Goal: Book appointment/travel/reservation

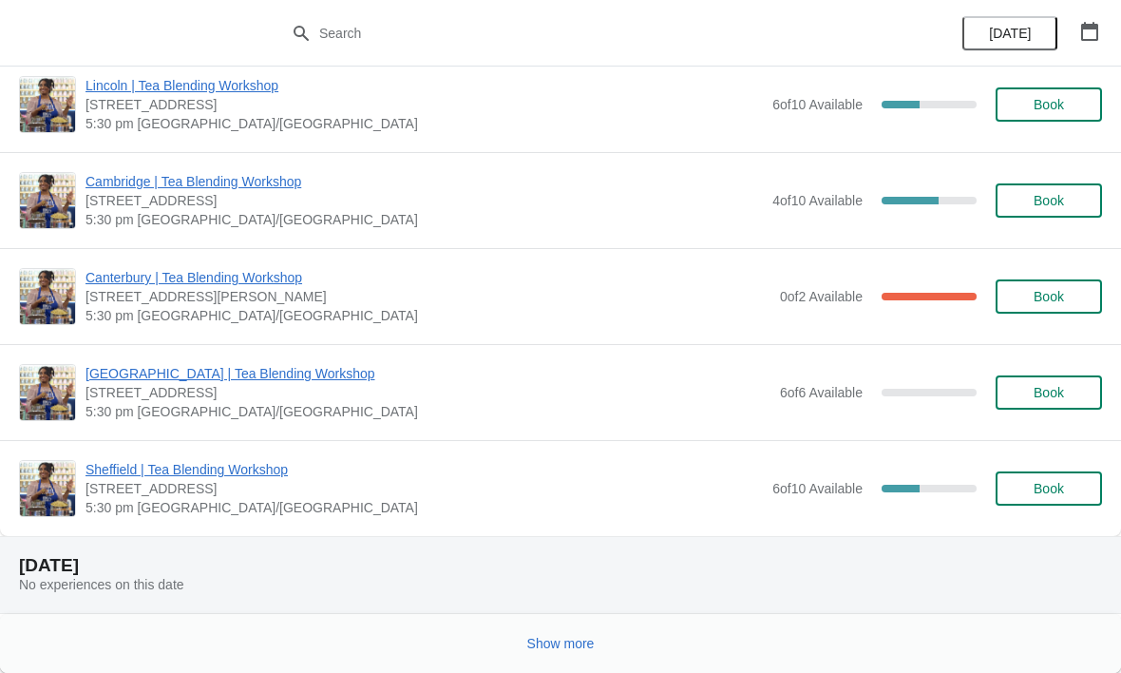
scroll to position [1890, 0]
click at [565, 645] on span "Show more" at bounding box center [560, 643] width 67 height 15
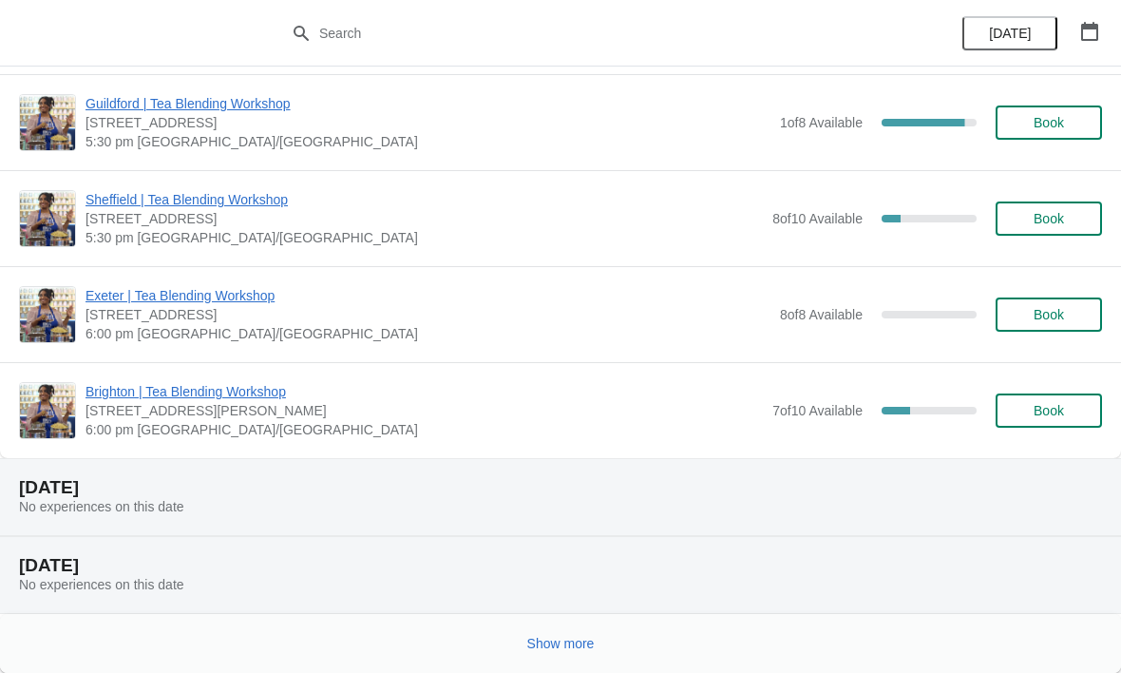
scroll to position [4297, 0]
click at [572, 643] on span "Show more" at bounding box center [560, 643] width 67 height 15
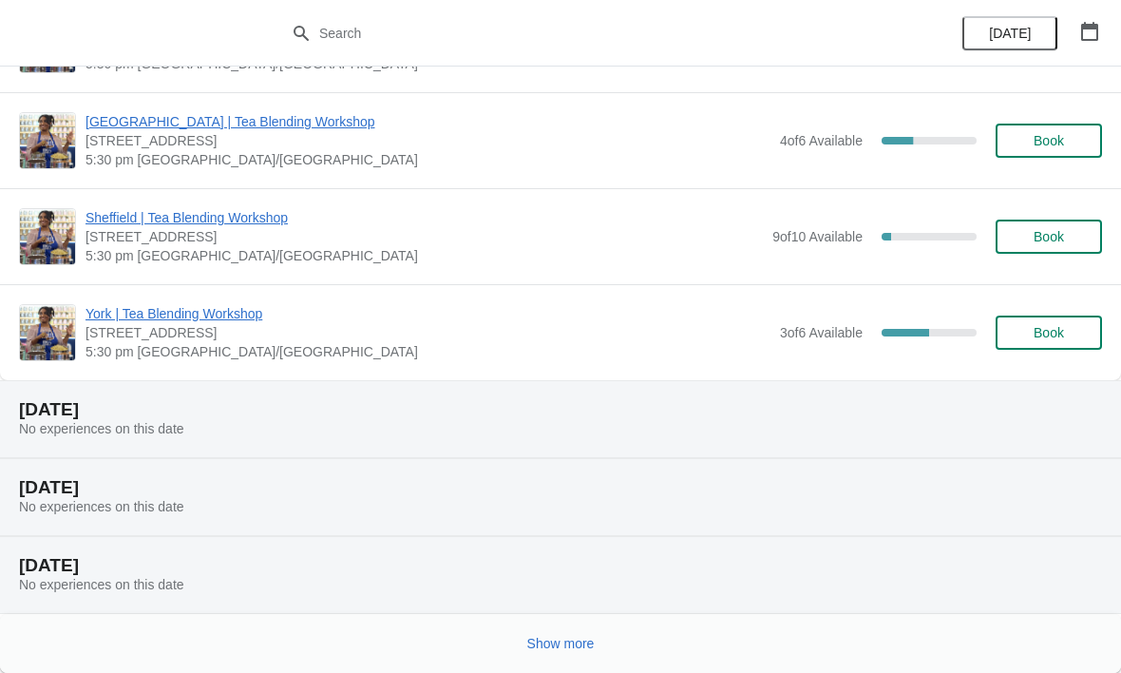
scroll to position [6685, 0]
click at [542, 629] on button "Show more" at bounding box center [561, 643] width 83 height 34
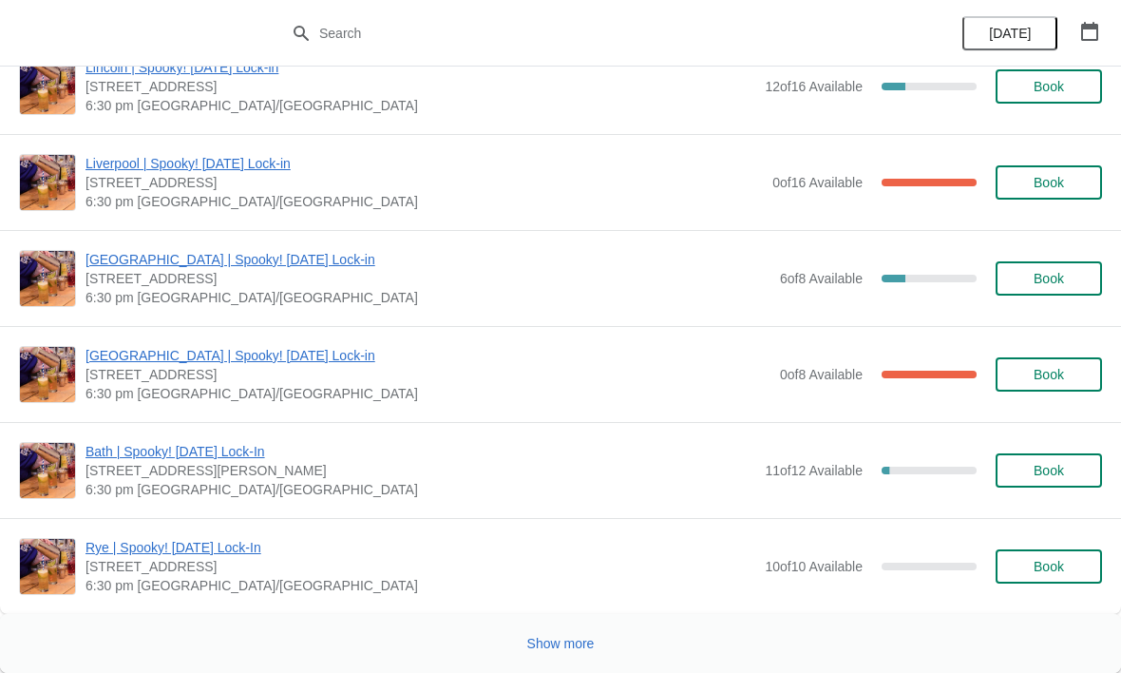
scroll to position [11740, 0]
click at [588, 632] on button "Show more" at bounding box center [561, 643] width 83 height 34
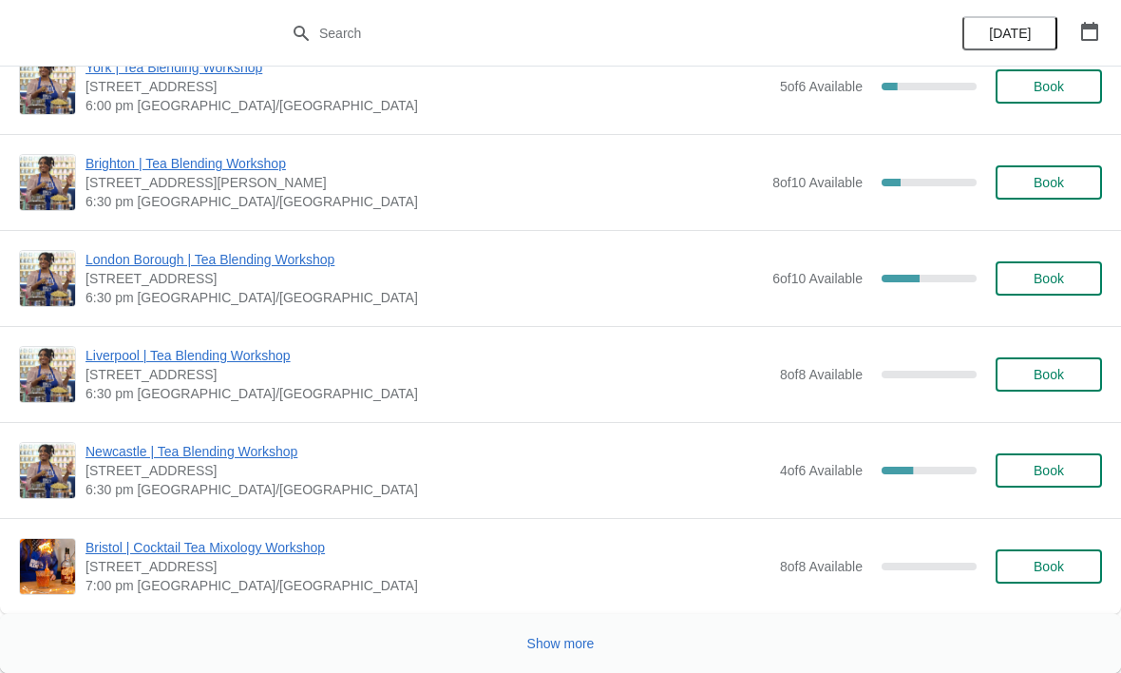
scroll to position [13935, 0]
click at [565, 646] on span "Show more" at bounding box center [560, 643] width 67 height 15
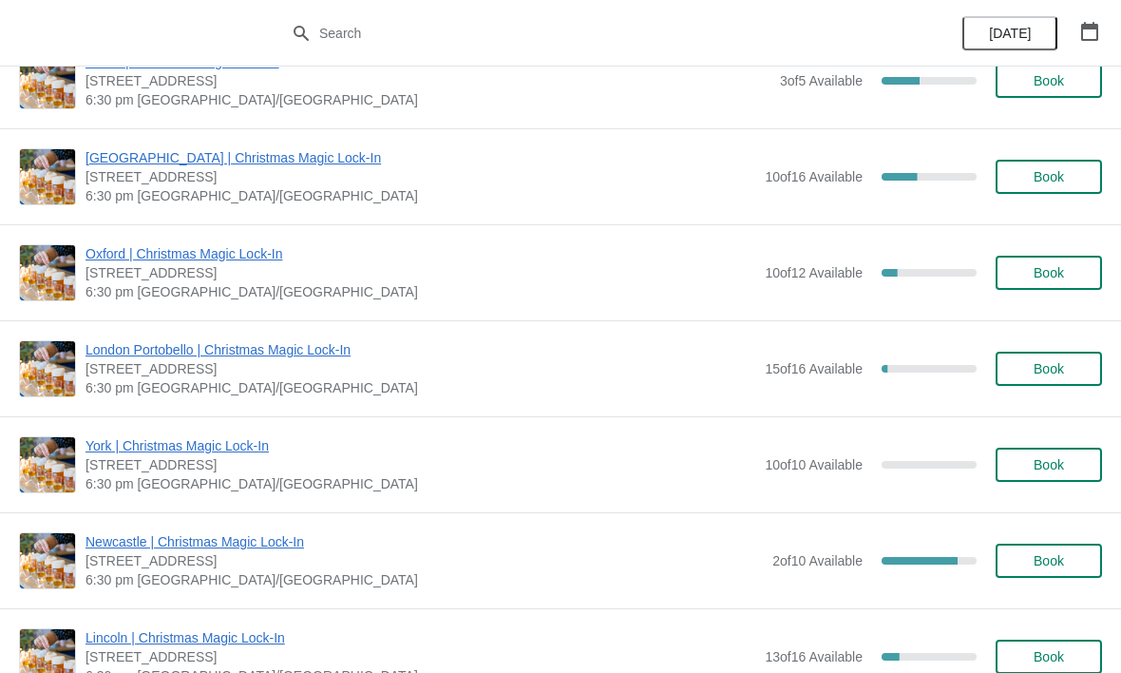
scroll to position [17059, 0]
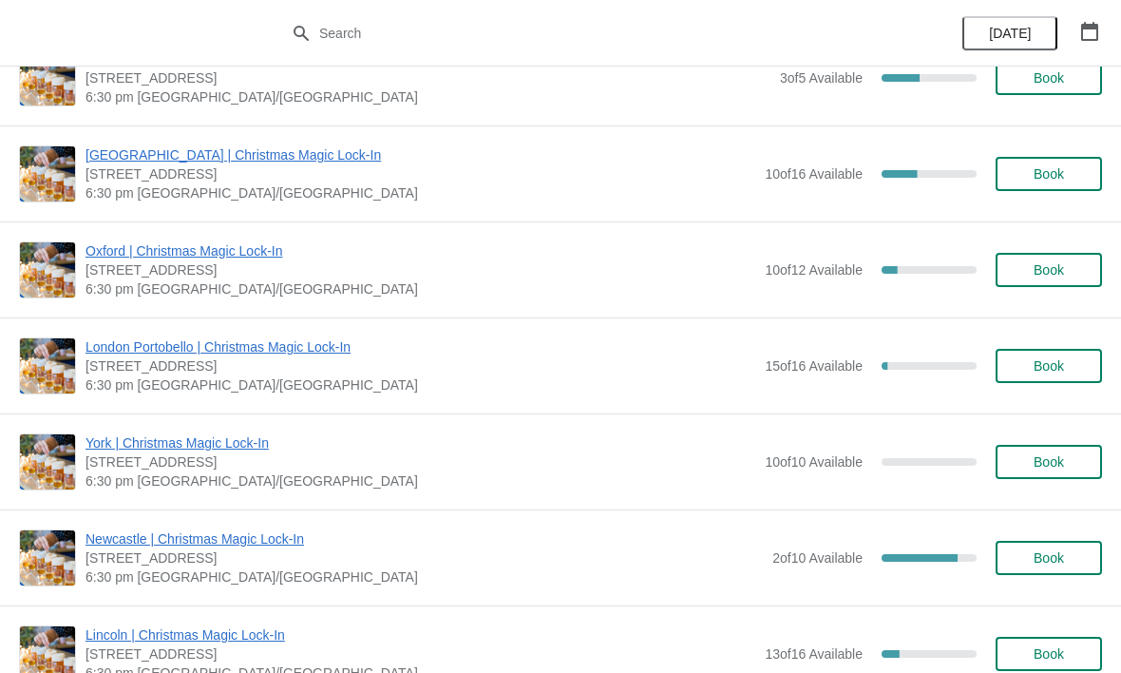
click at [1068, 558] on span "Book" at bounding box center [1049, 557] width 72 height 15
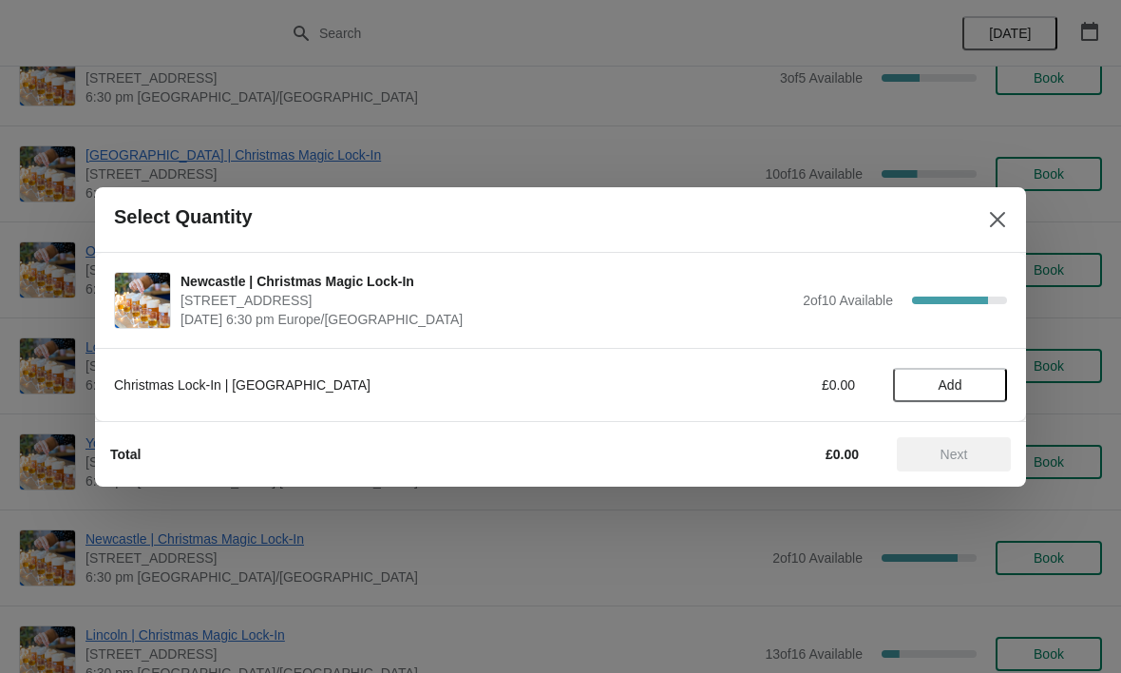
click at [973, 380] on span "Add" at bounding box center [950, 384] width 80 height 15
click at [972, 450] on span "Next" at bounding box center [954, 454] width 84 height 15
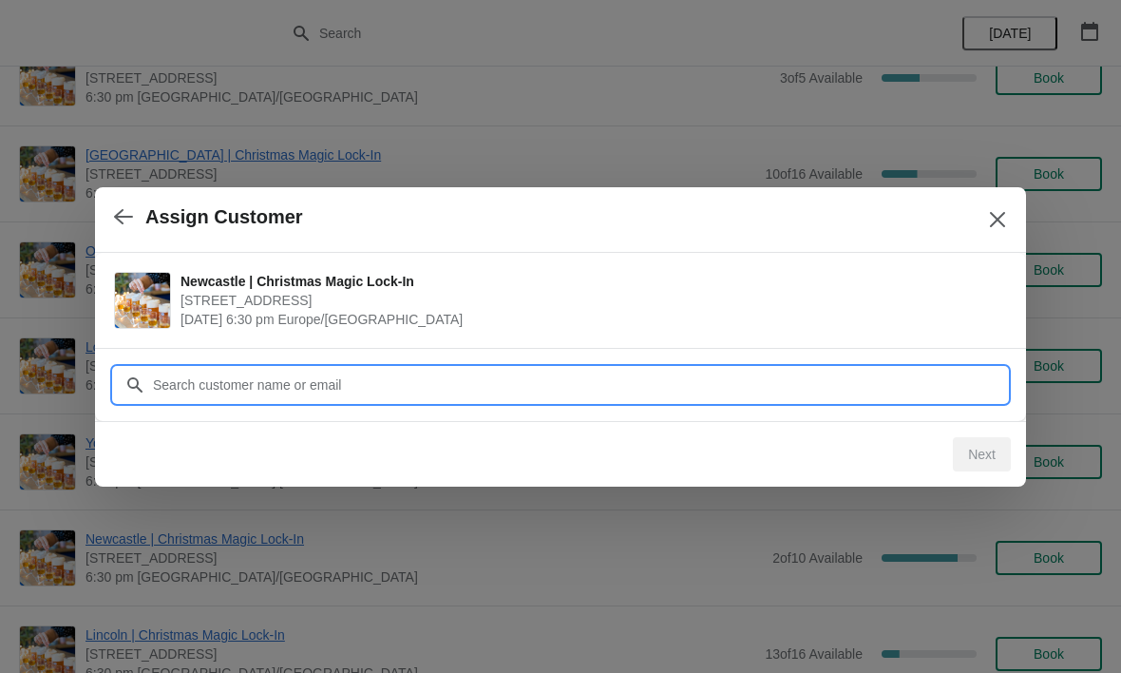
click at [468, 381] on input "Customer" at bounding box center [579, 385] width 855 height 34
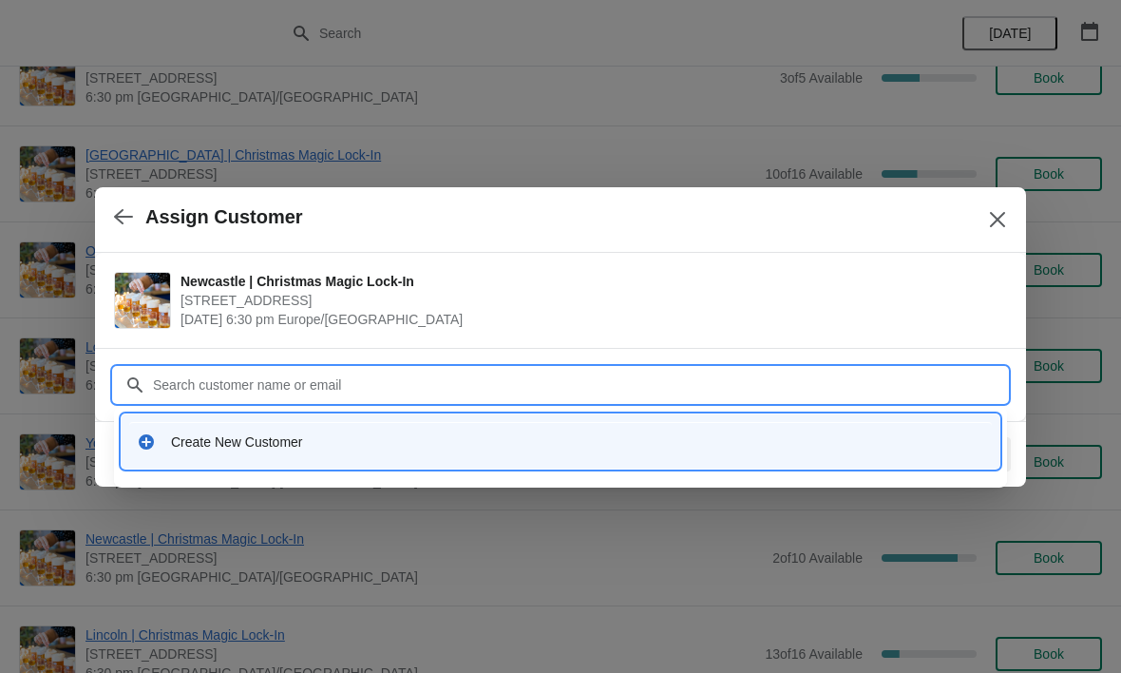
click at [337, 450] on div "Create New Customer" at bounding box center [577, 441] width 813 height 19
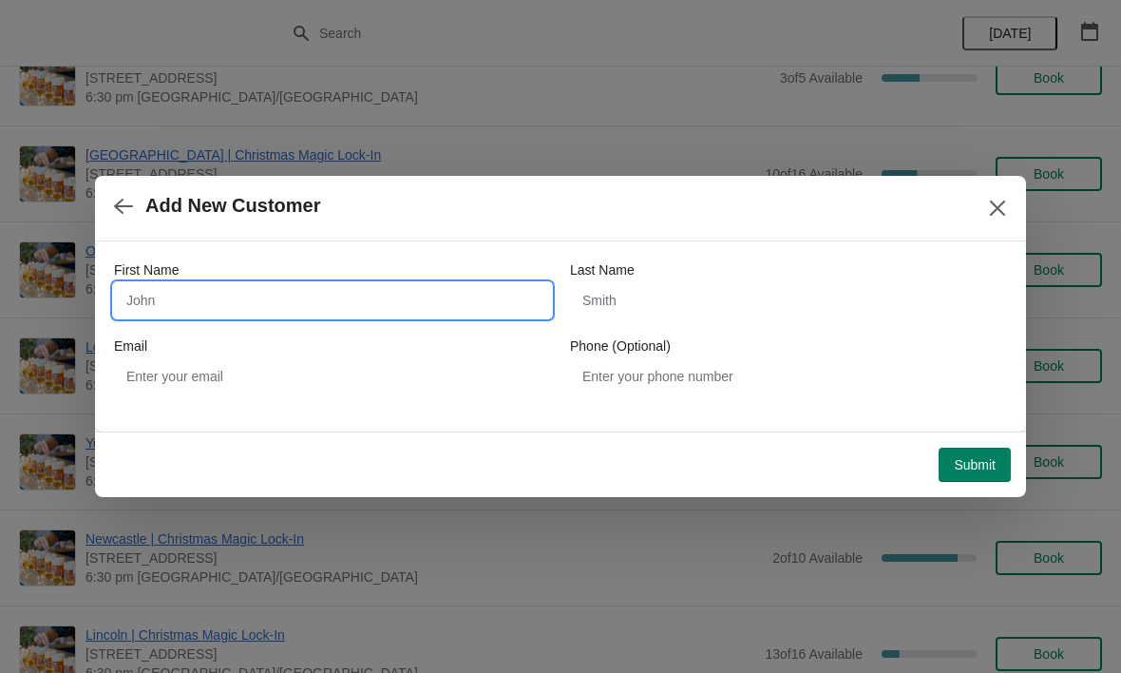
click at [178, 315] on input "First Name" at bounding box center [332, 300] width 437 height 34
type input "[PERSON_NAME]"
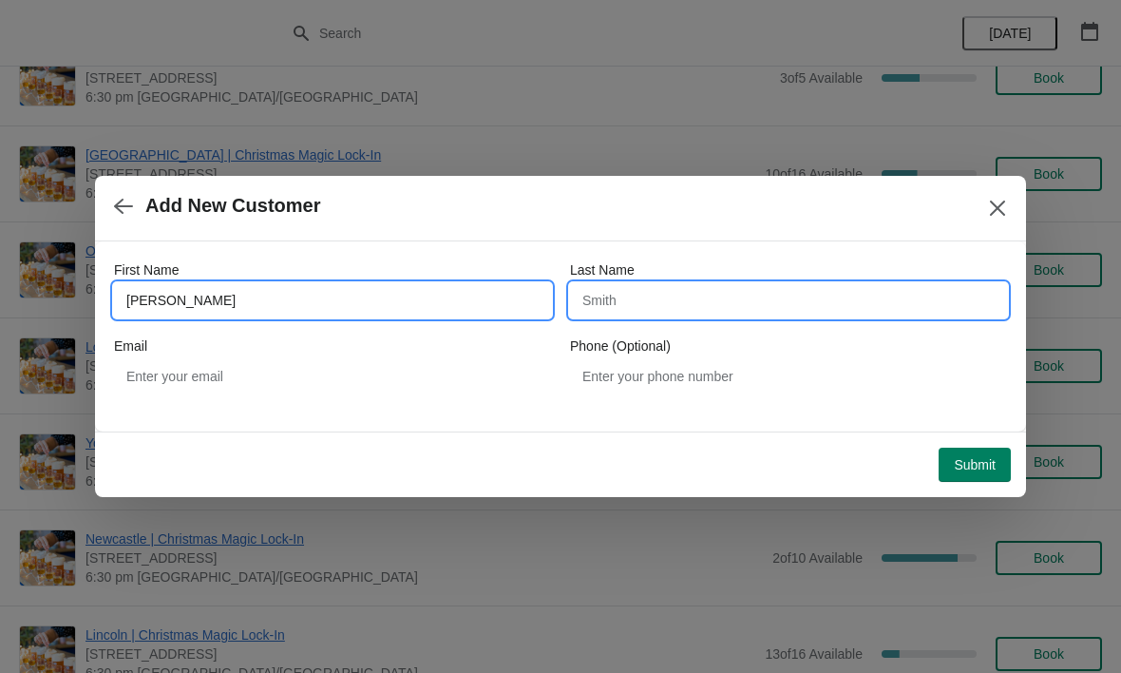
click at [720, 312] on input "Last Name" at bounding box center [788, 300] width 437 height 34
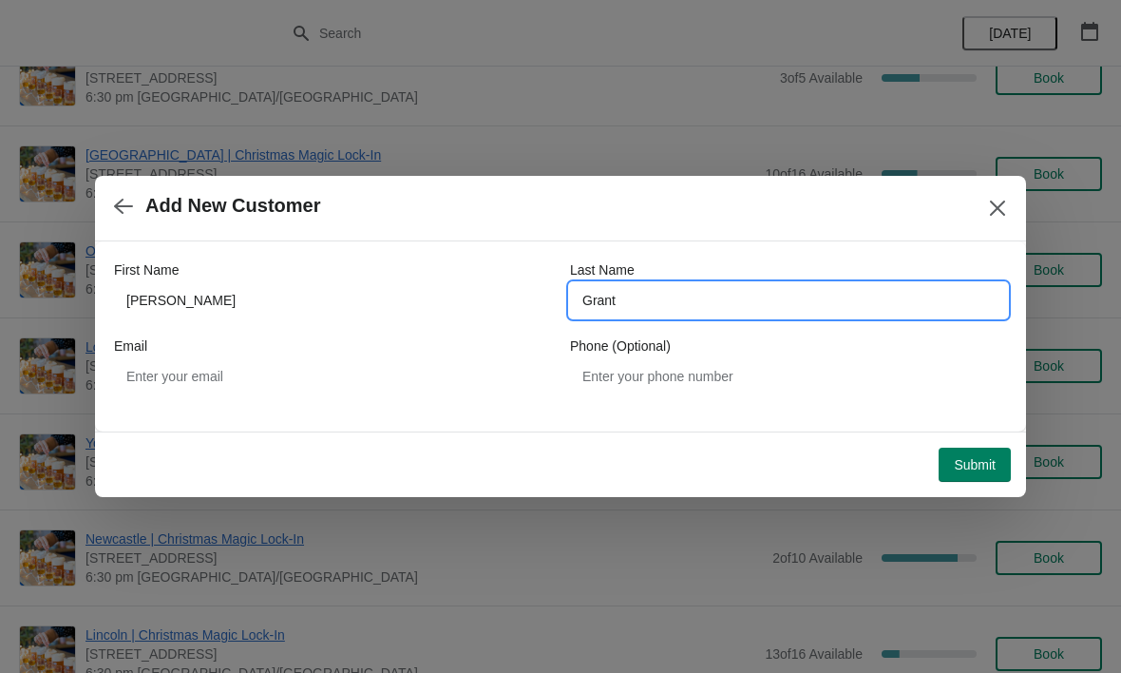
type input "Grant"
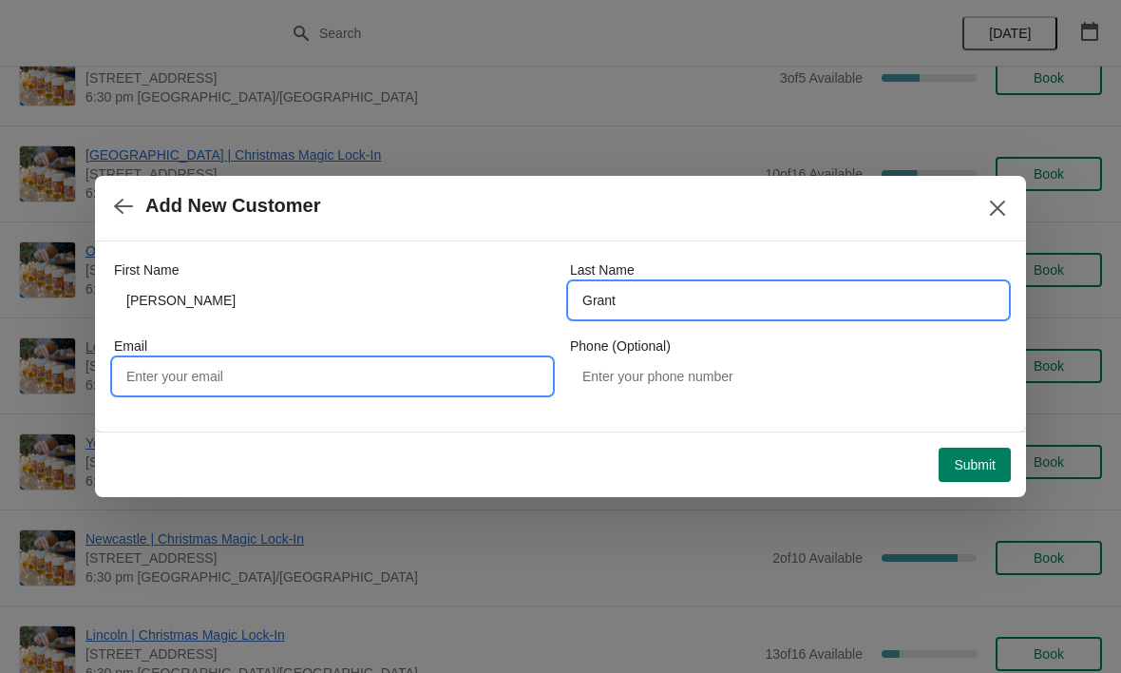
click at [396, 373] on input "Email" at bounding box center [332, 376] width 437 height 34
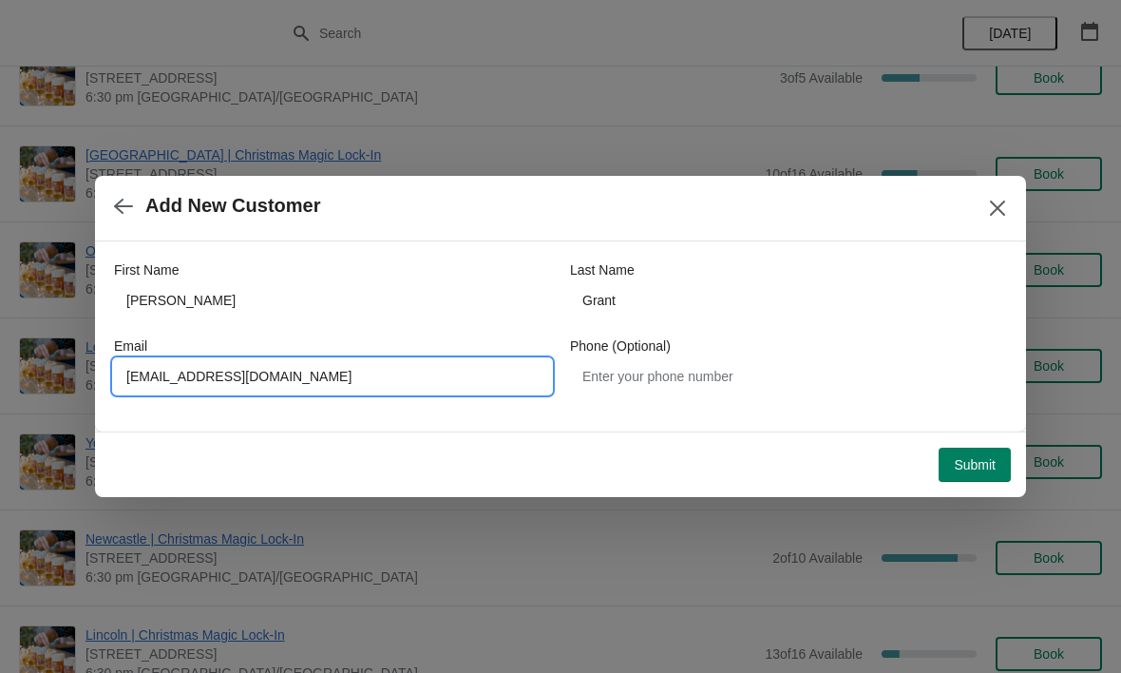
type input "[EMAIL_ADDRESS][DOMAIN_NAME]"
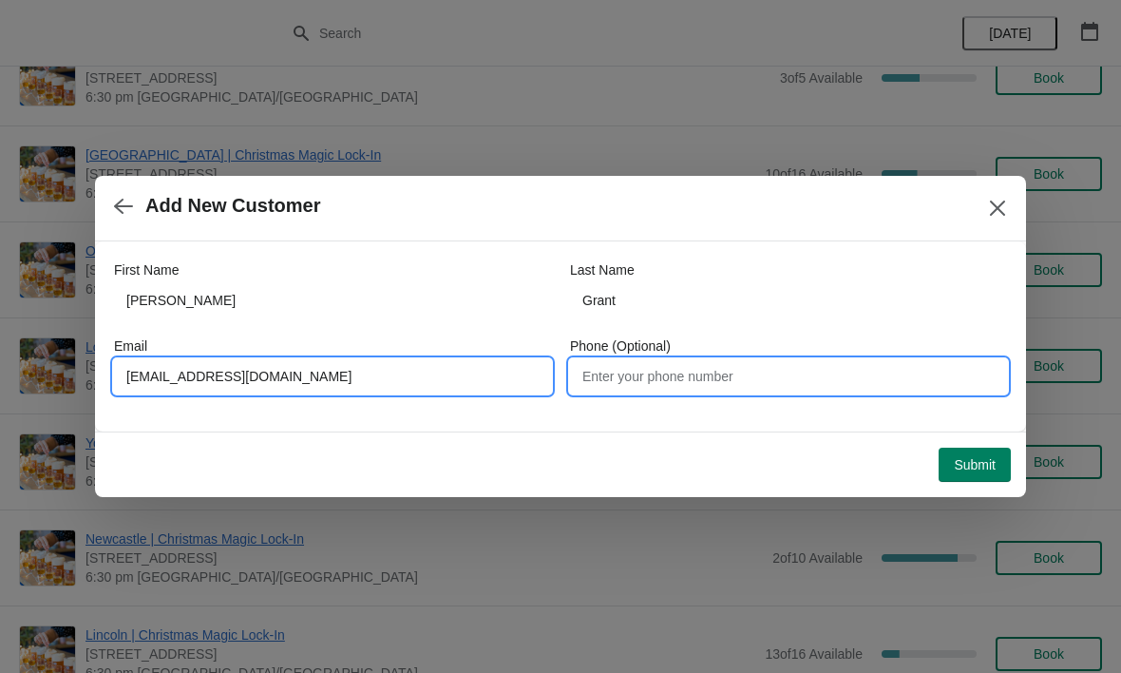
click at [733, 376] on input "Phone (Optional)" at bounding box center [788, 376] width 437 height 34
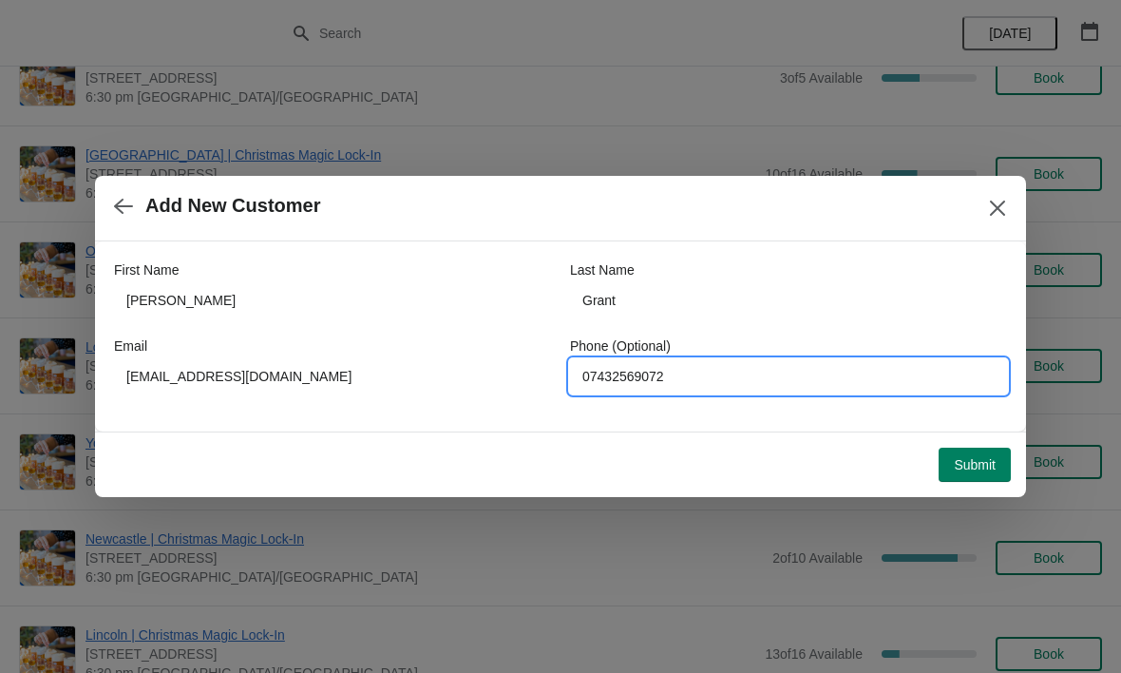
type input "07432569072"
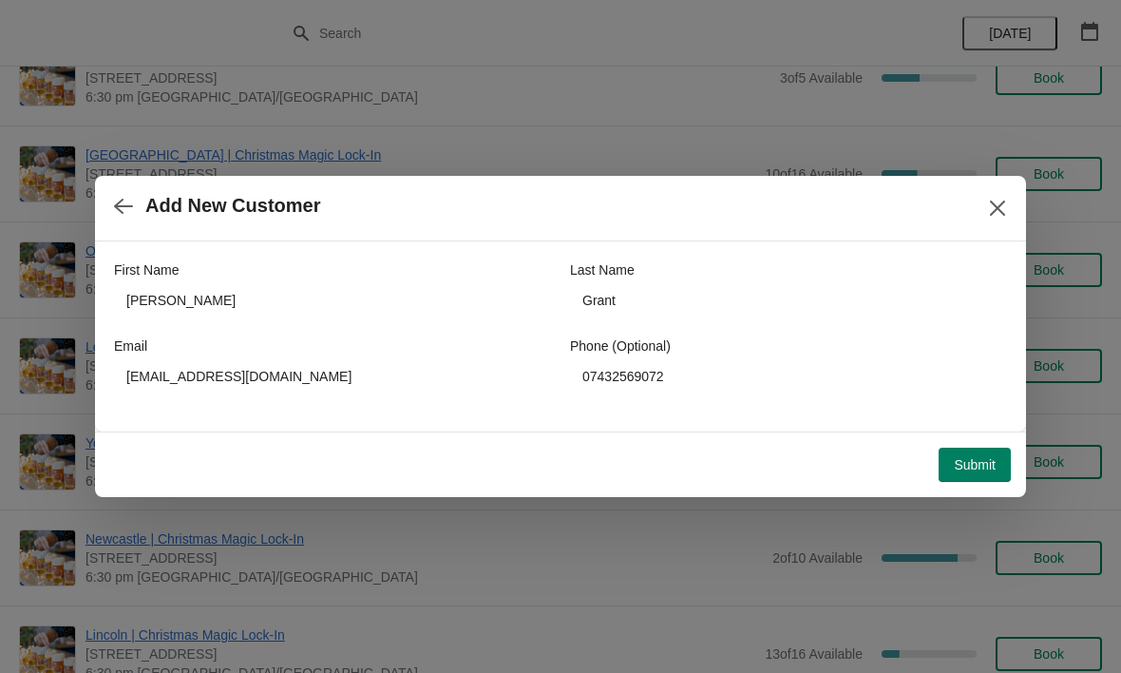
click at [983, 463] on span "Submit" at bounding box center [975, 464] width 42 height 15
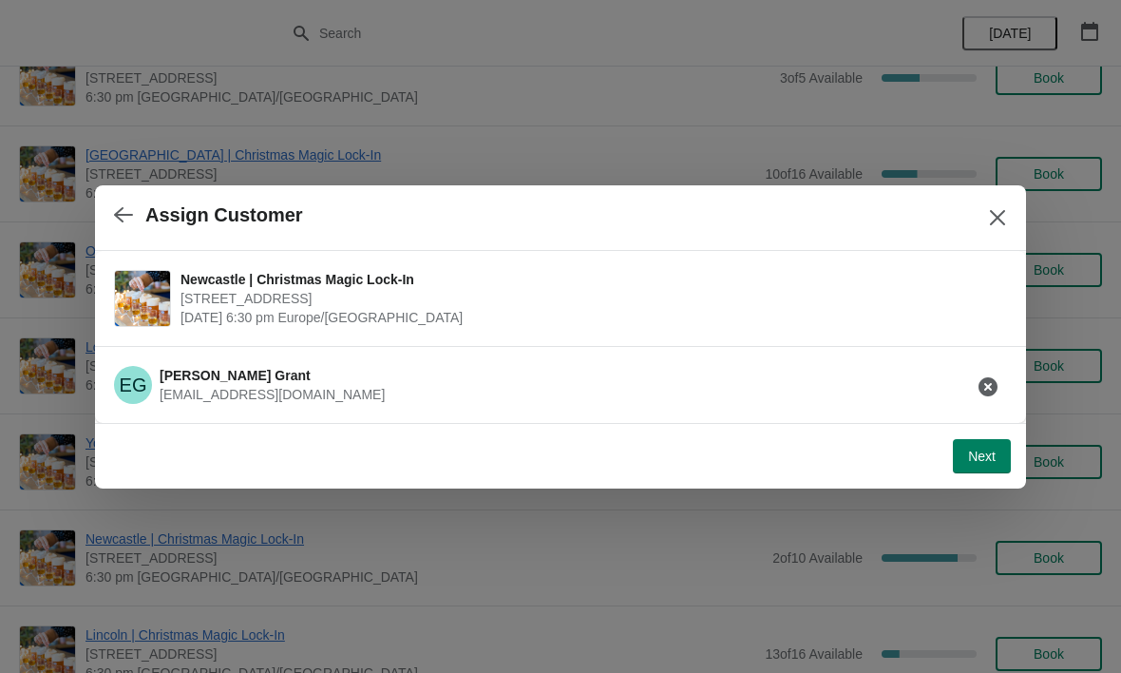
click at [986, 459] on span "Next" at bounding box center [982, 456] width 28 height 15
select select "No"
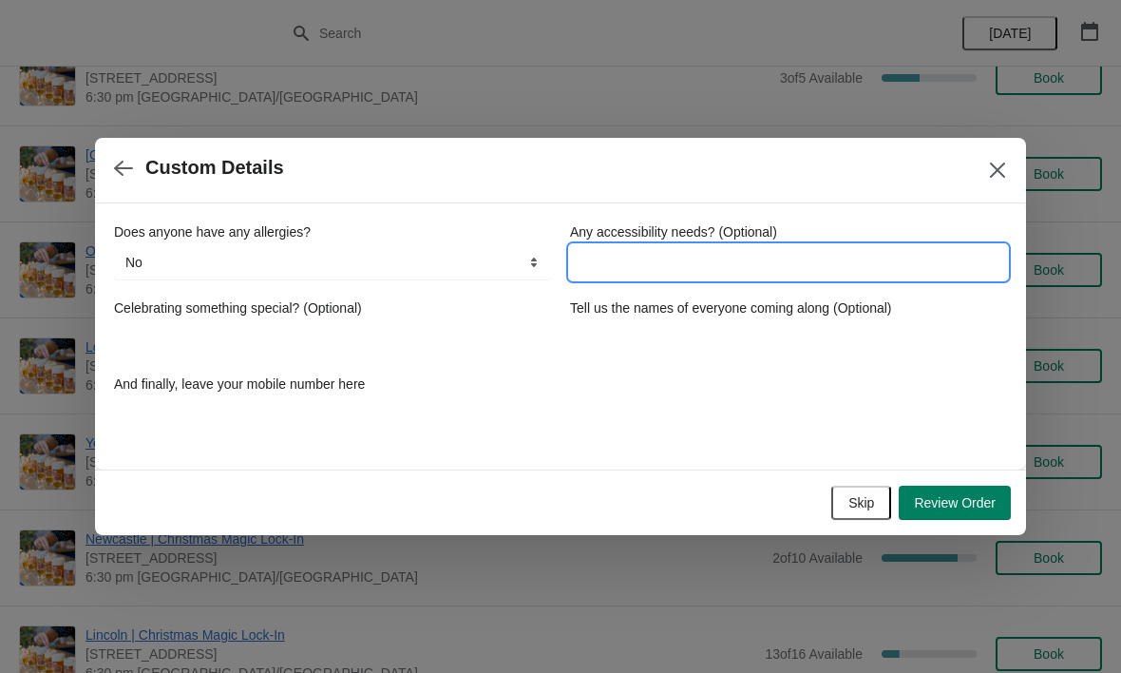
click at [715, 255] on input "Any accessibility needs? (Optional)" at bounding box center [788, 262] width 437 height 34
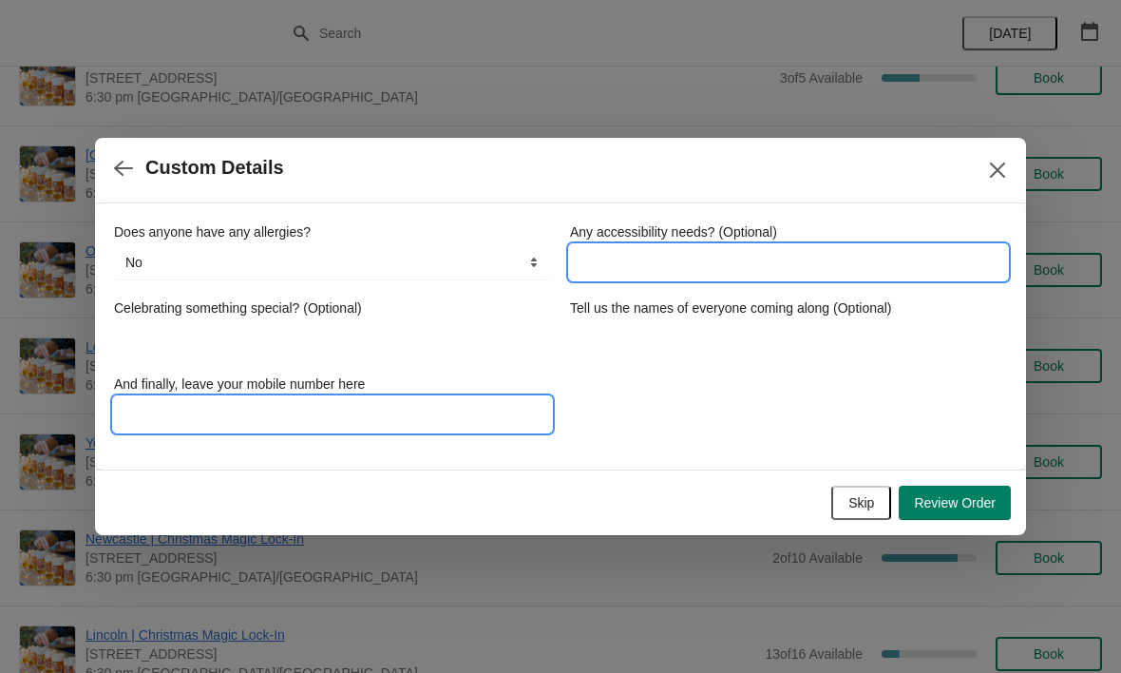
click at [260, 419] on input "And finally, leave your mobile number here" at bounding box center [332, 414] width 437 height 34
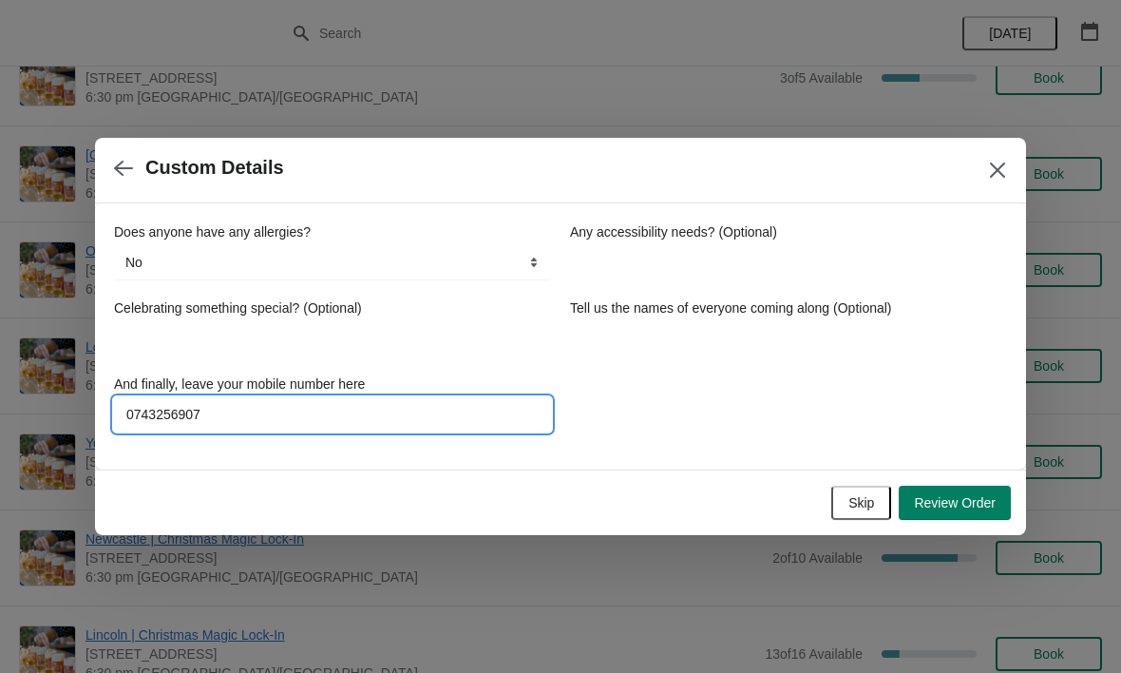
type input "07432569072"
click at [974, 495] on span "Review Order" at bounding box center [955, 502] width 82 height 15
